Goal: Download file/media

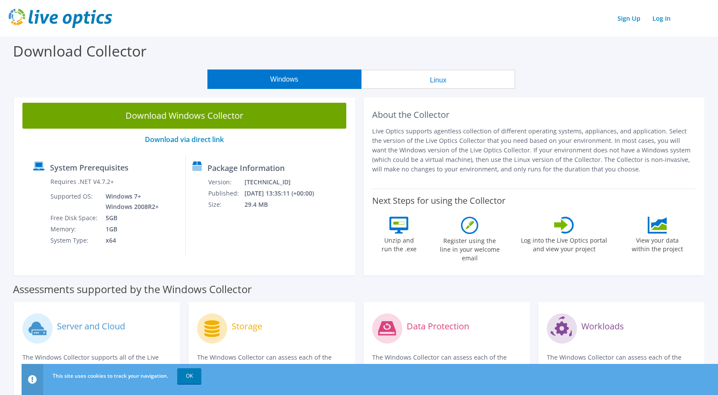
click at [446, 79] on button "Linux" at bounding box center [439, 78] width 154 height 19
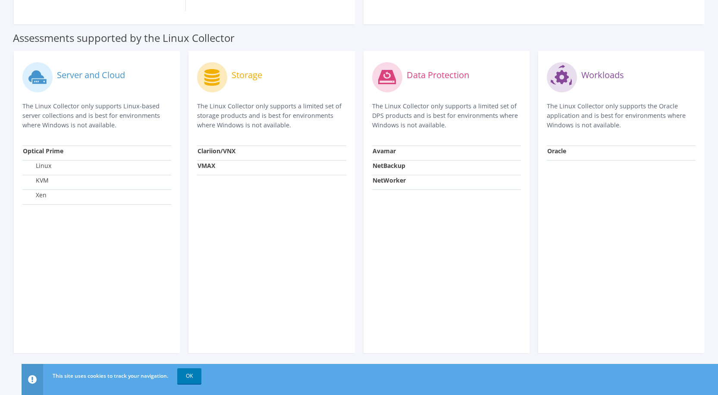
scroll to position [267, 0]
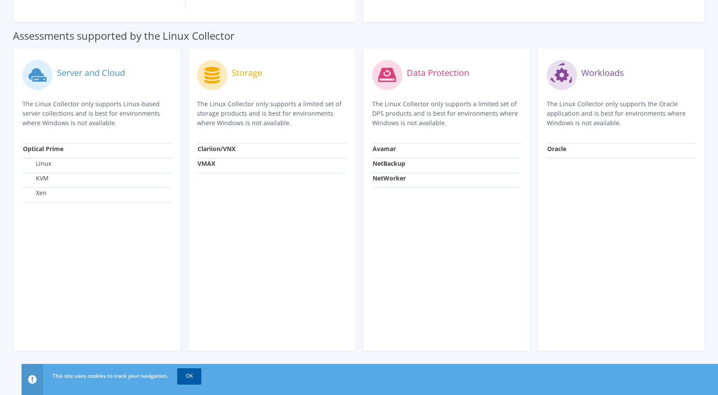
click at [194, 372] on link "OK" at bounding box center [189, 376] width 24 height 16
